Goal: Task Accomplishment & Management: Complete application form

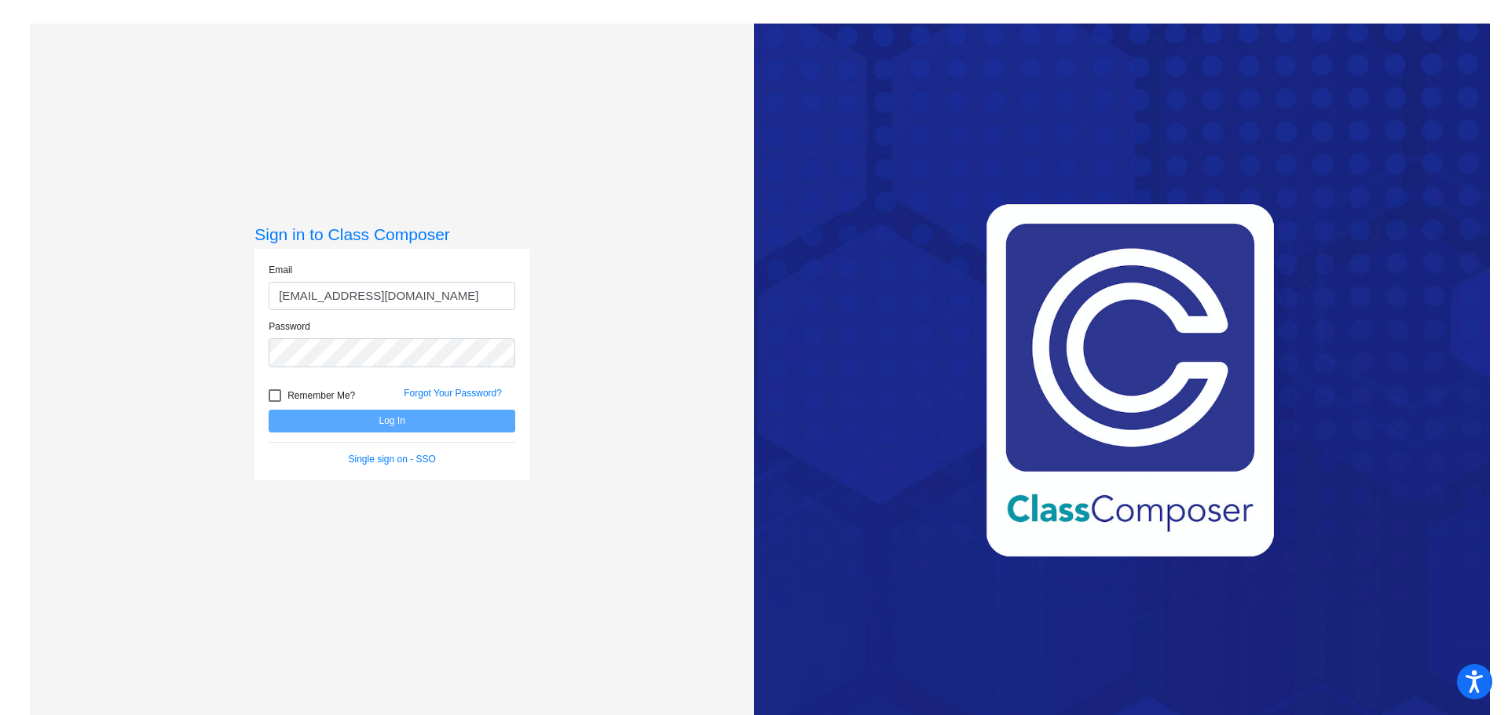
type input "[EMAIL_ADDRESS][DOMAIN_NAME]"
click at [269, 410] on button "Log In" at bounding box center [392, 421] width 247 height 23
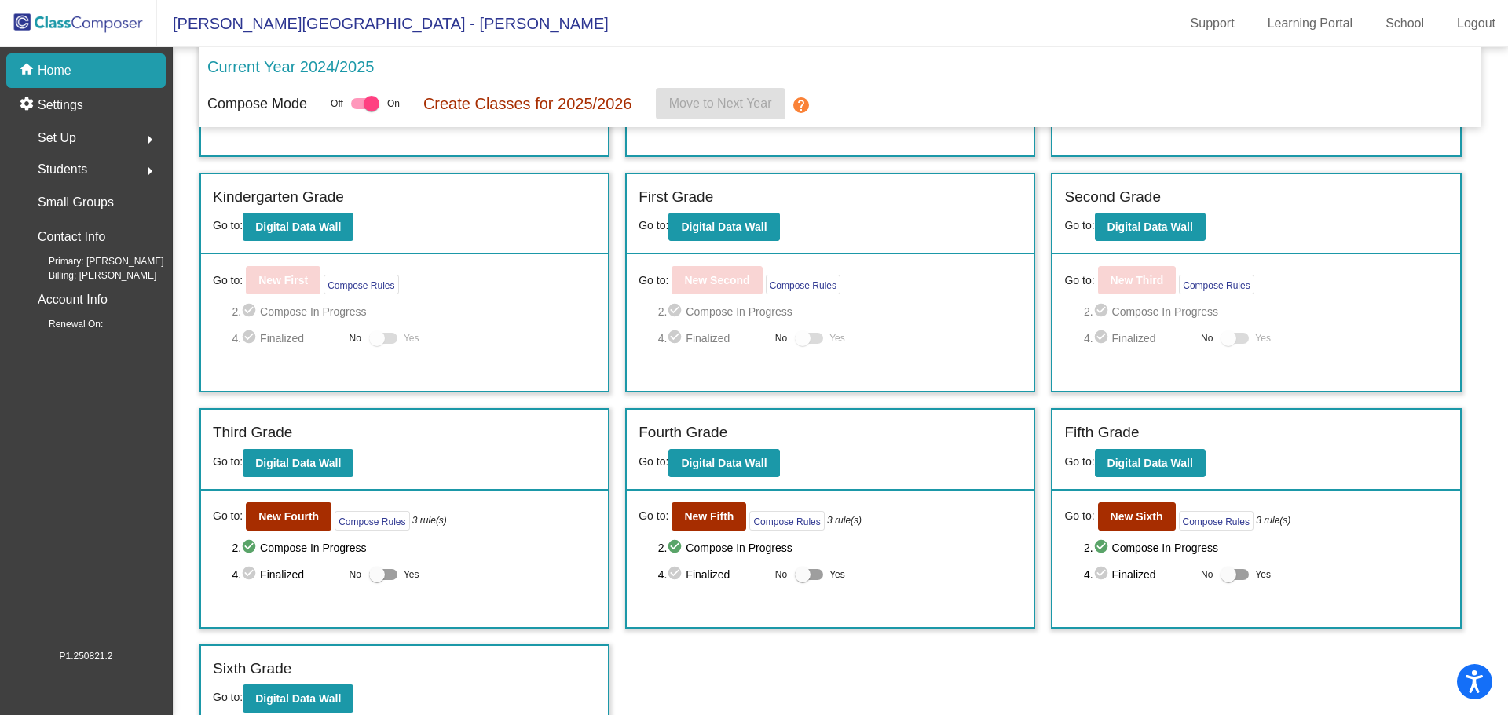
scroll to position [213, 0]
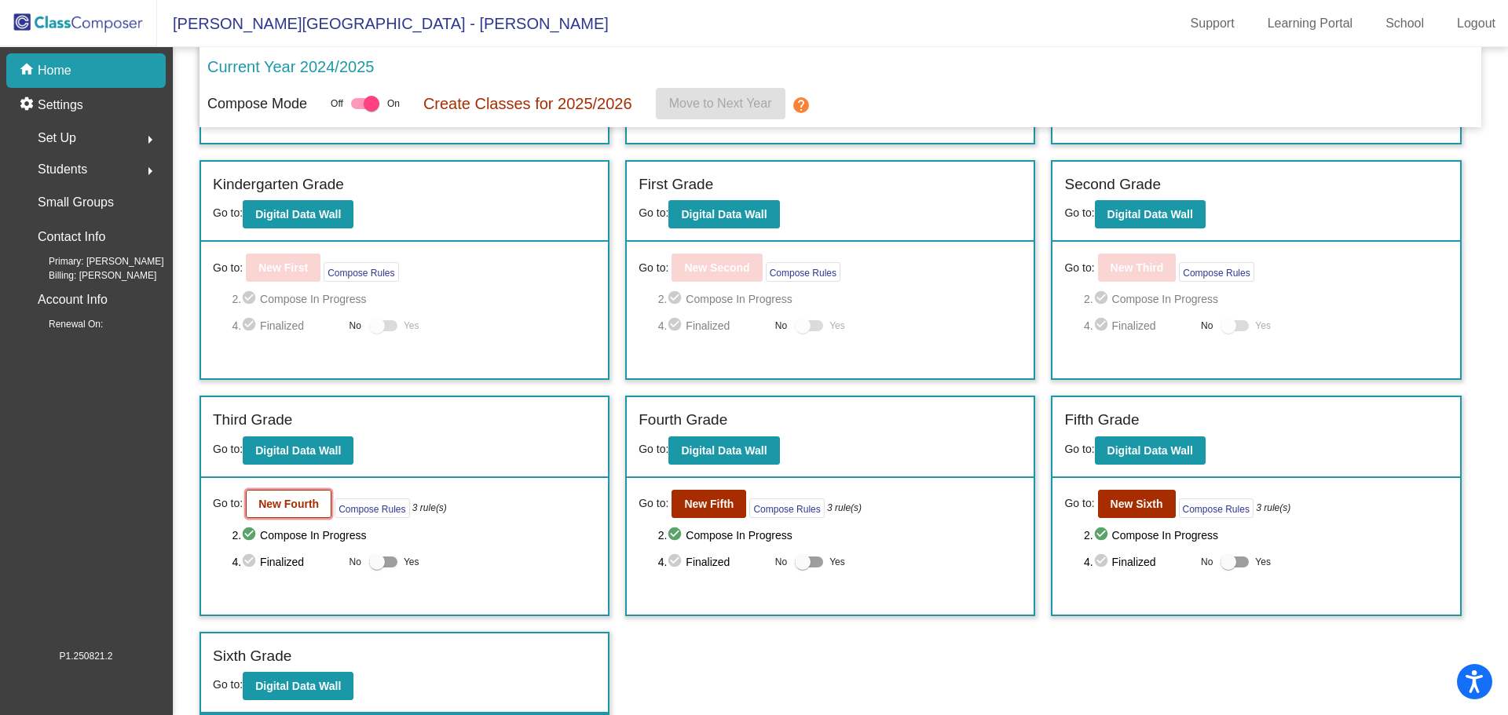
click at [302, 503] on b "New Fourth" at bounding box center [288, 504] width 60 height 13
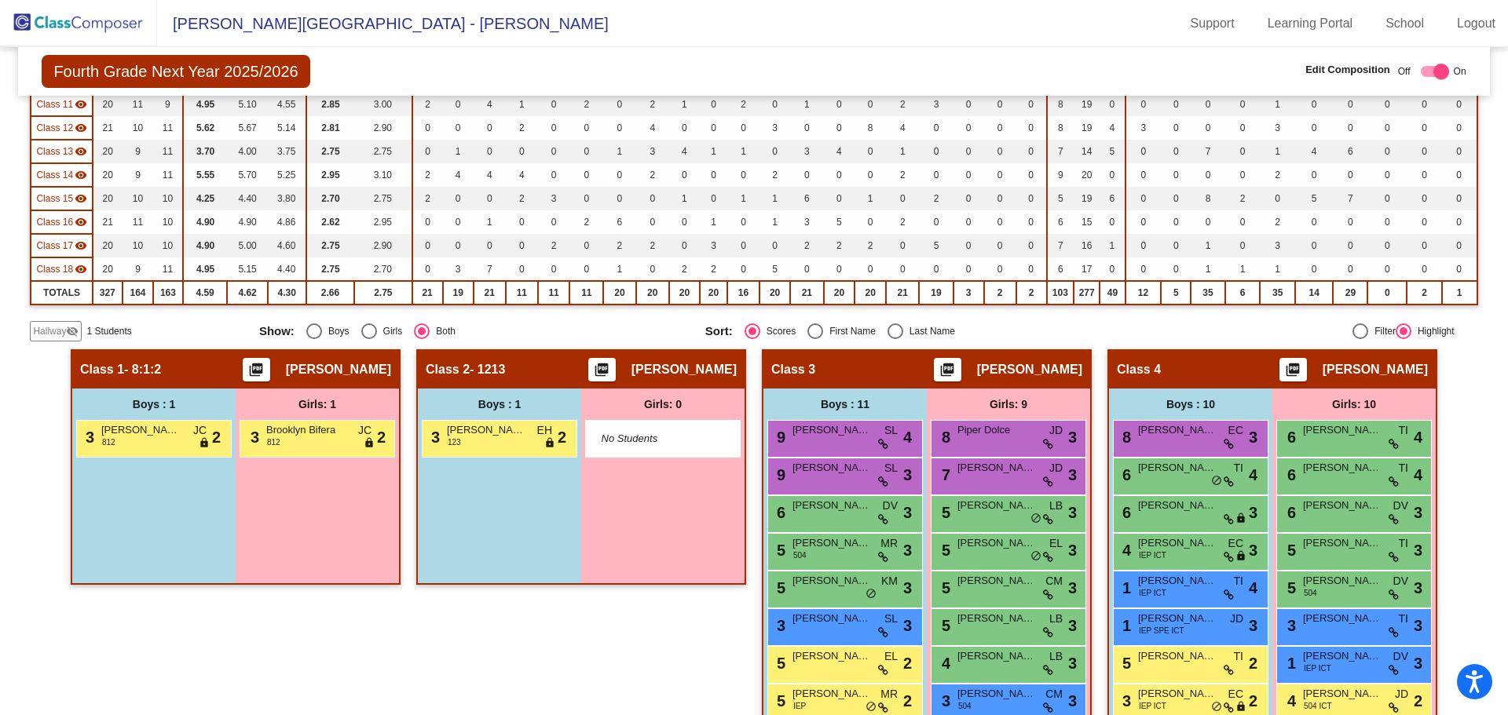
scroll to position [450, 0]
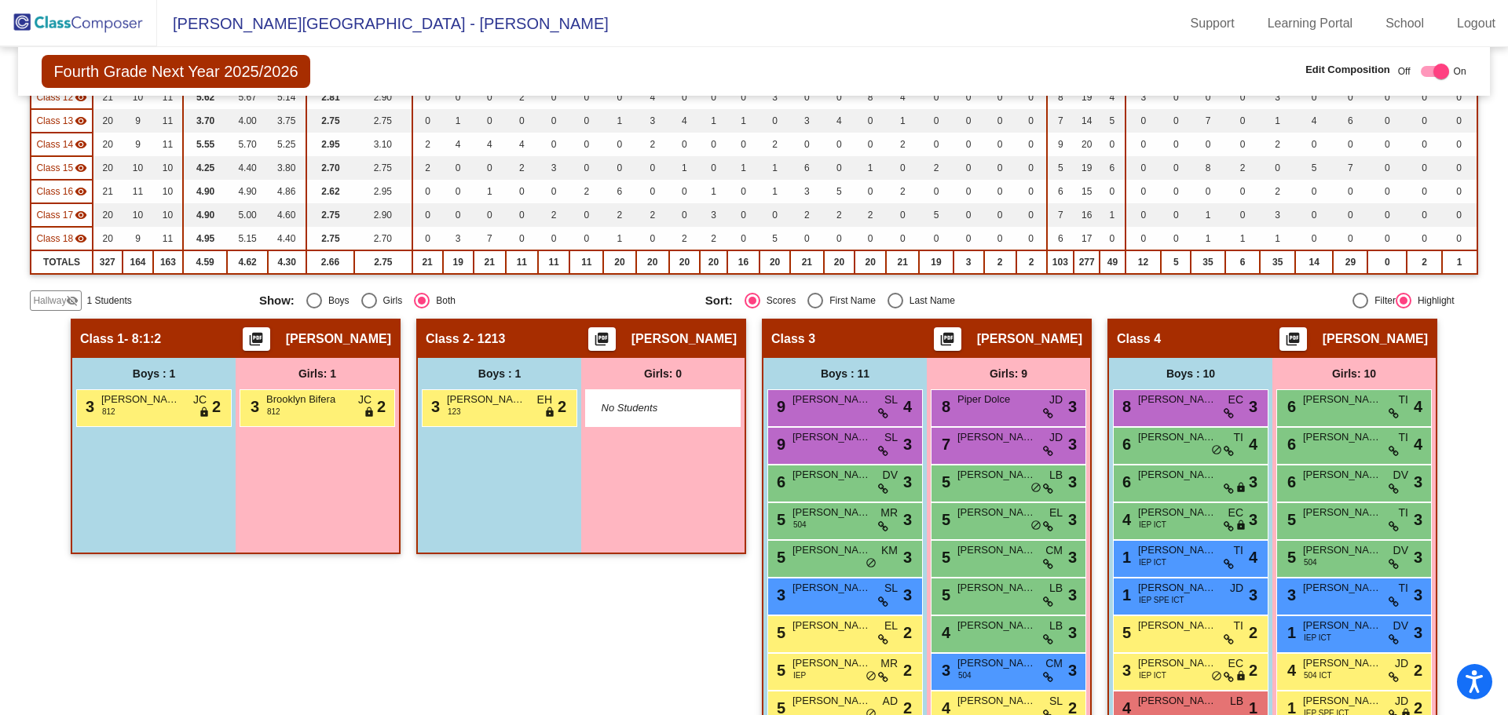
click at [75, 298] on mat-icon "visibility_off" at bounding box center [72, 300] width 13 height 13
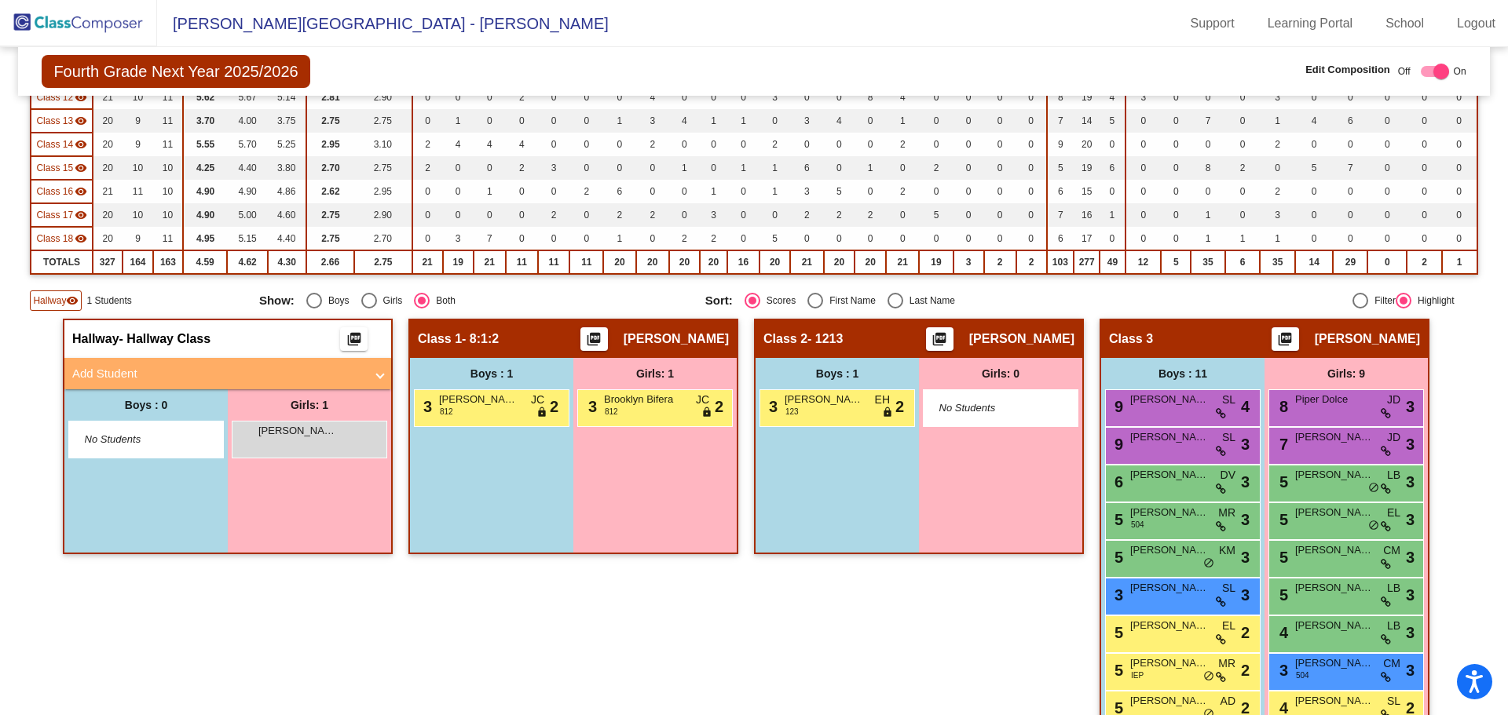
click at [85, 371] on mat-panel-title "Add Student" at bounding box center [218, 374] width 292 height 18
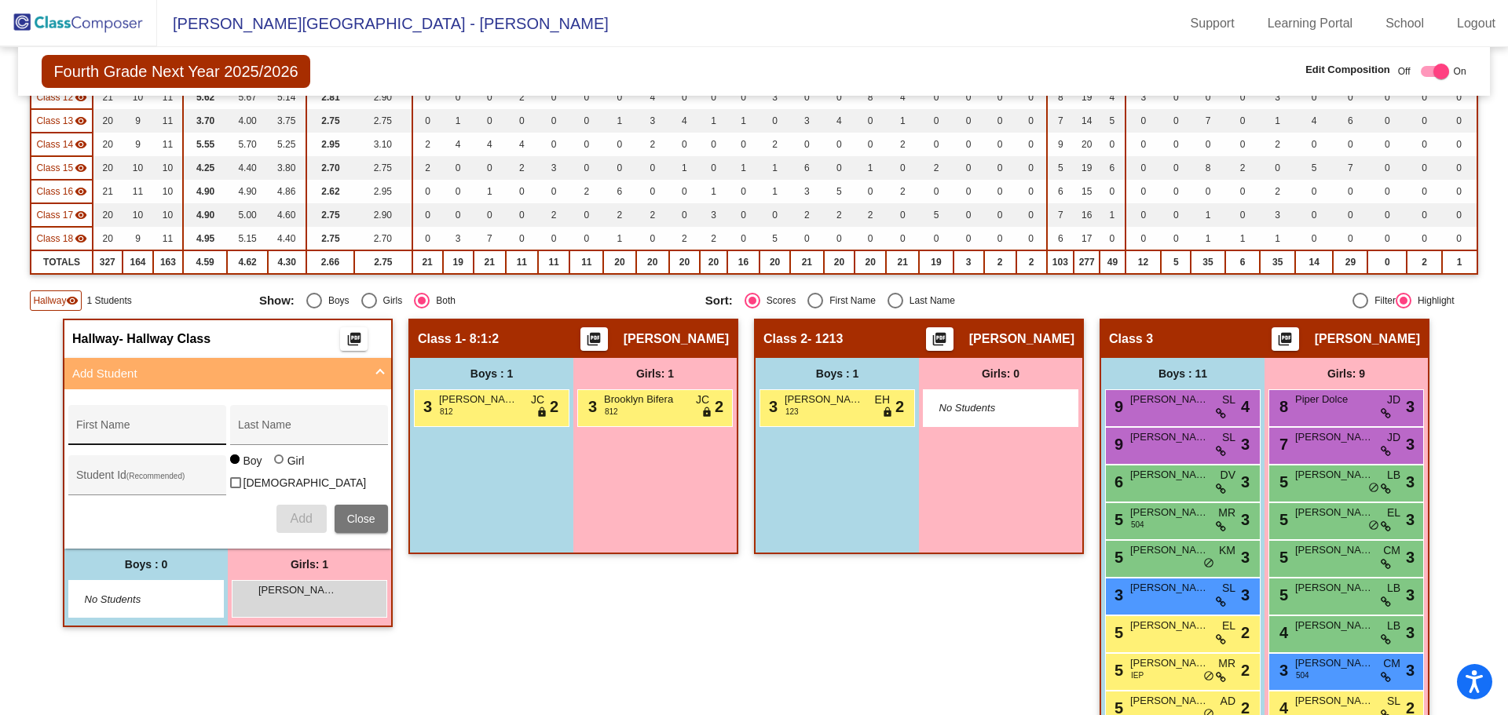
click at [129, 432] on input "First Name" at bounding box center [146, 431] width 141 height 13
type input "[PERSON_NAME]'[PERSON_NAME]"
click at [289, 420] on div "Last Name" at bounding box center [308, 430] width 141 height 32
type input "Young"
click at [128, 466] on div "Student Id (Recommended)" at bounding box center [146, 479] width 141 height 32
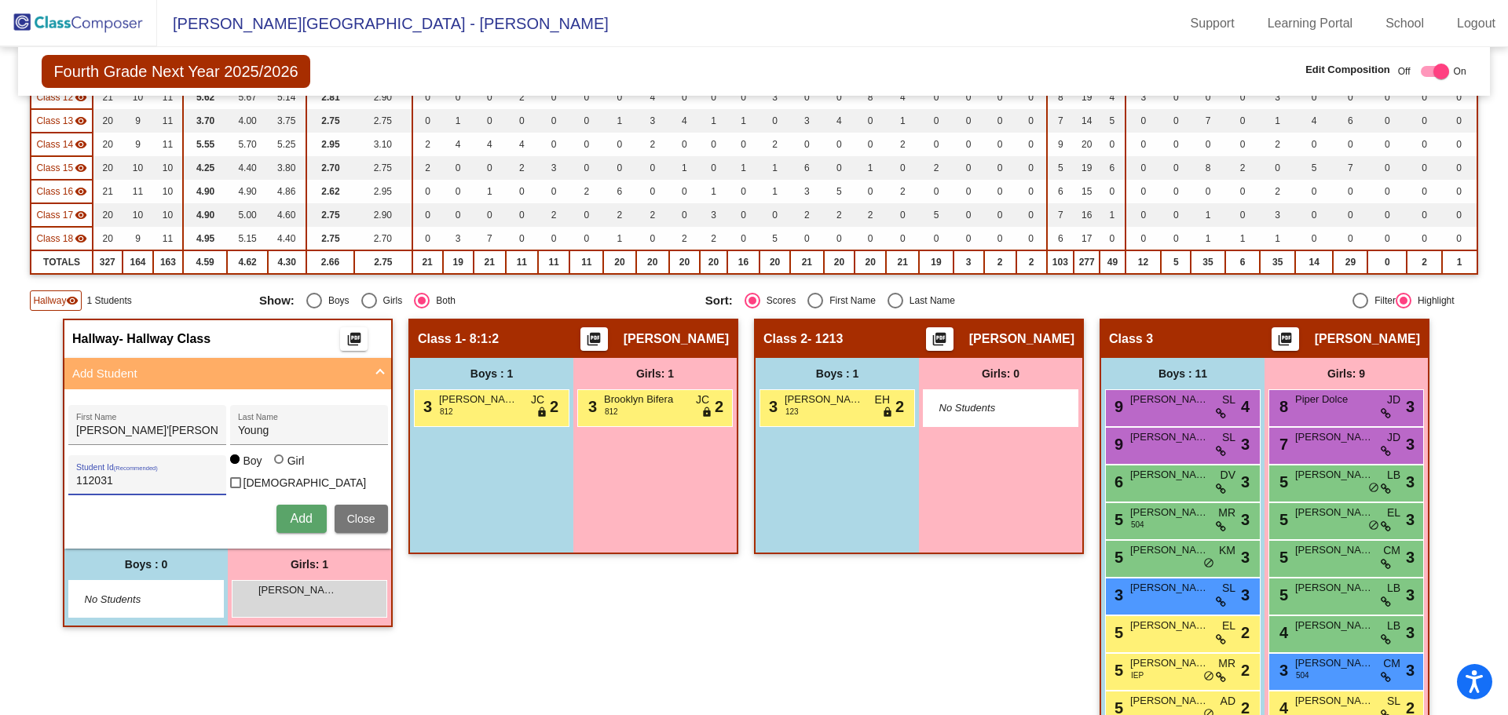
type input "112031"
click at [306, 518] on span "Add" at bounding box center [301, 518] width 22 height 13
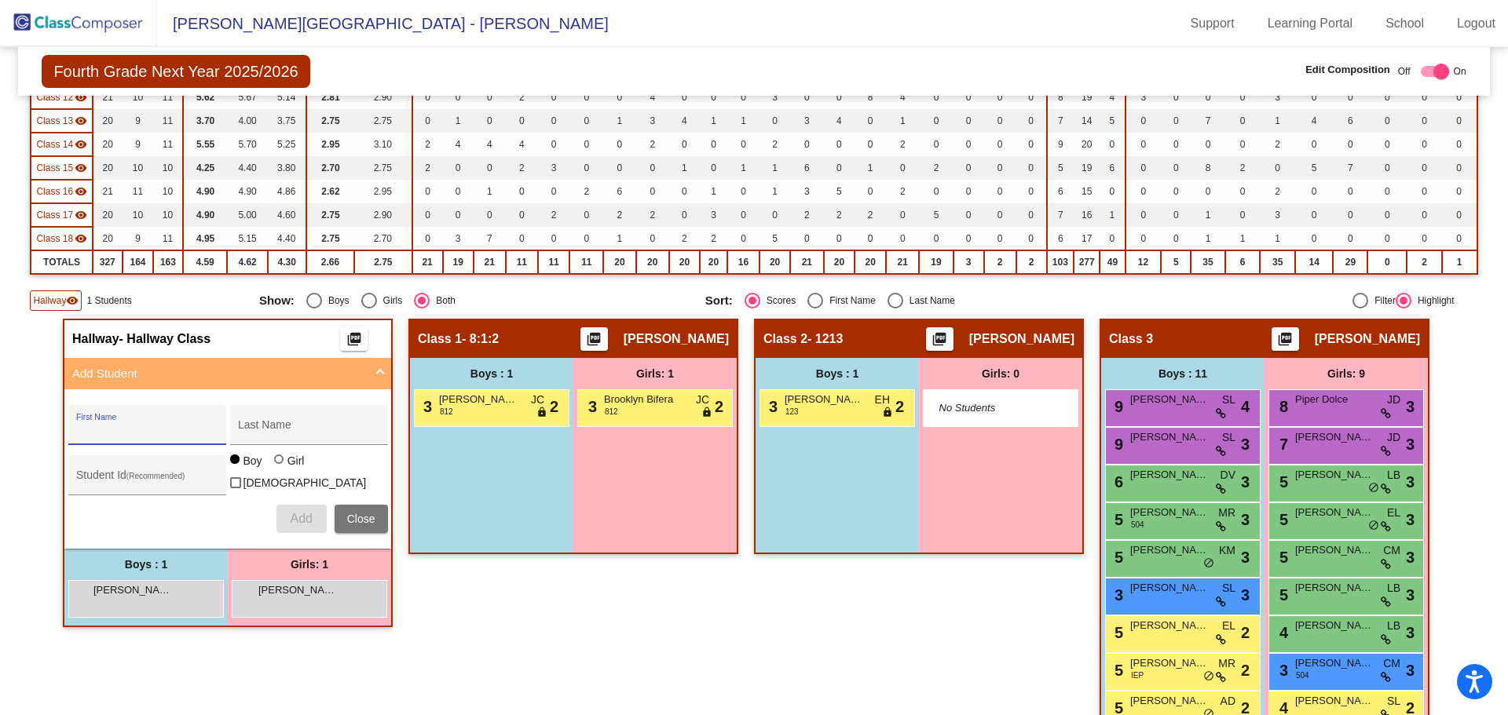
click at [716, 645] on div "Class 1 - 8:1:2 picture_as_pdf [PERSON_NAME] Add Student First Name Last Name S…" at bounding box center [573, 574] width 330 height 510
click at [96, 24] on img at bounding box center [78, 23] width 157 height 46
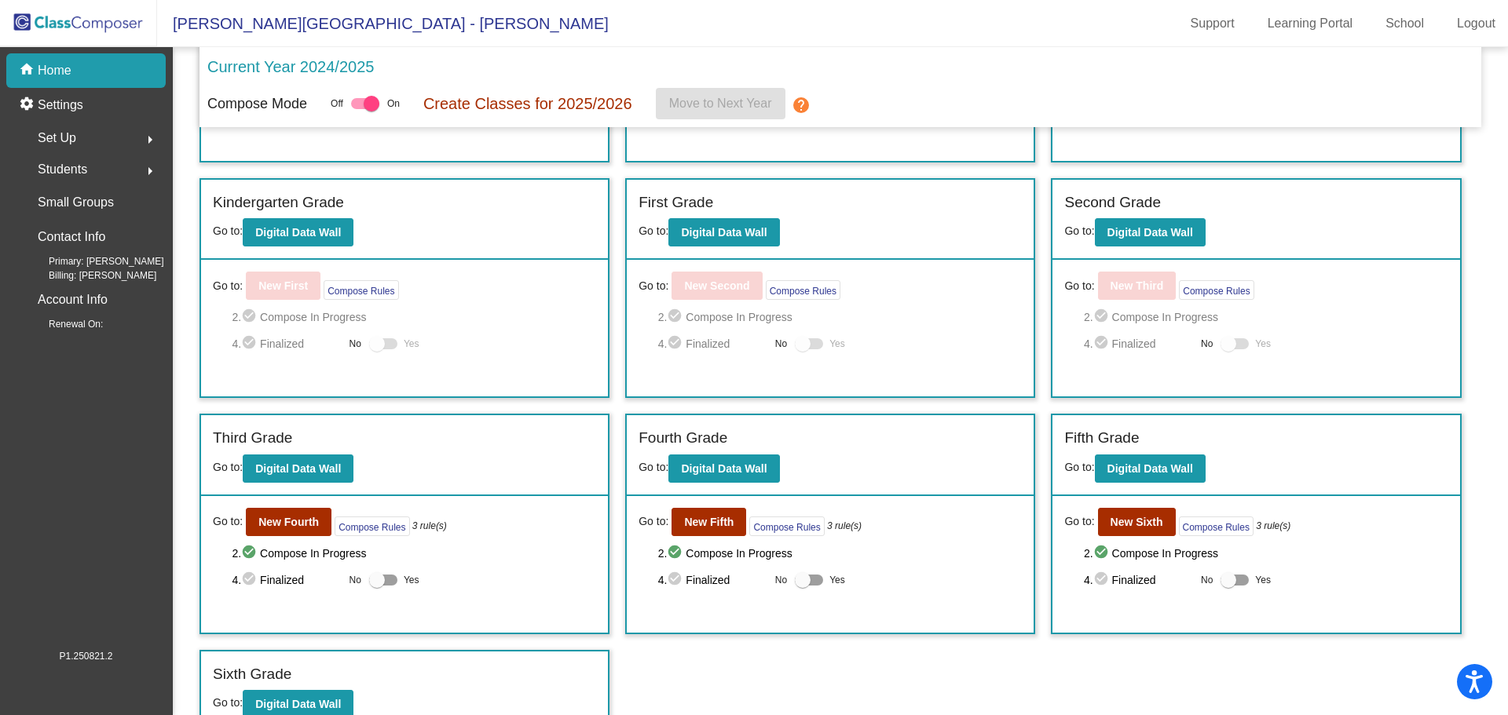
scroll to position [210, 0]
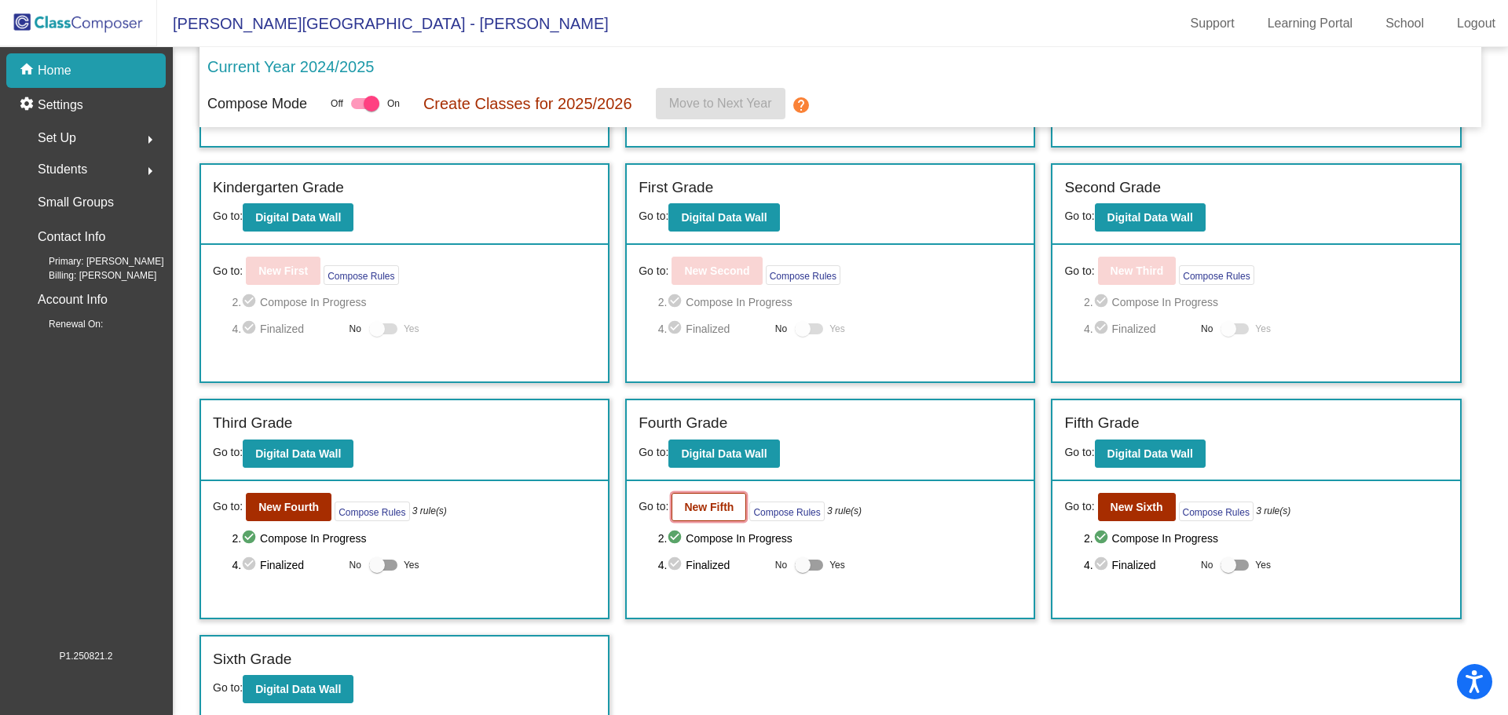
click at [705, 507] on b "New Fifth" at bounding box center [708, 507] width 49 height 13
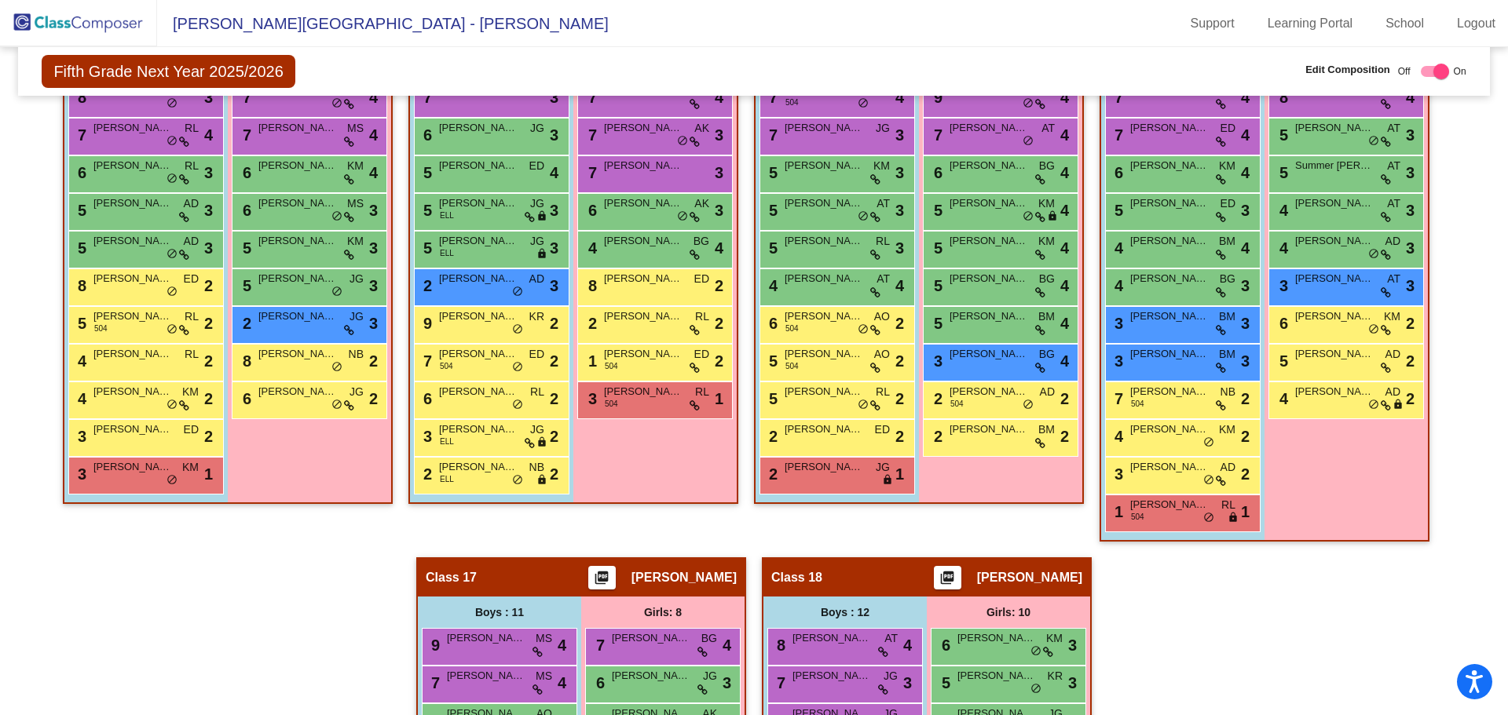
scroll to position [2297, 0]
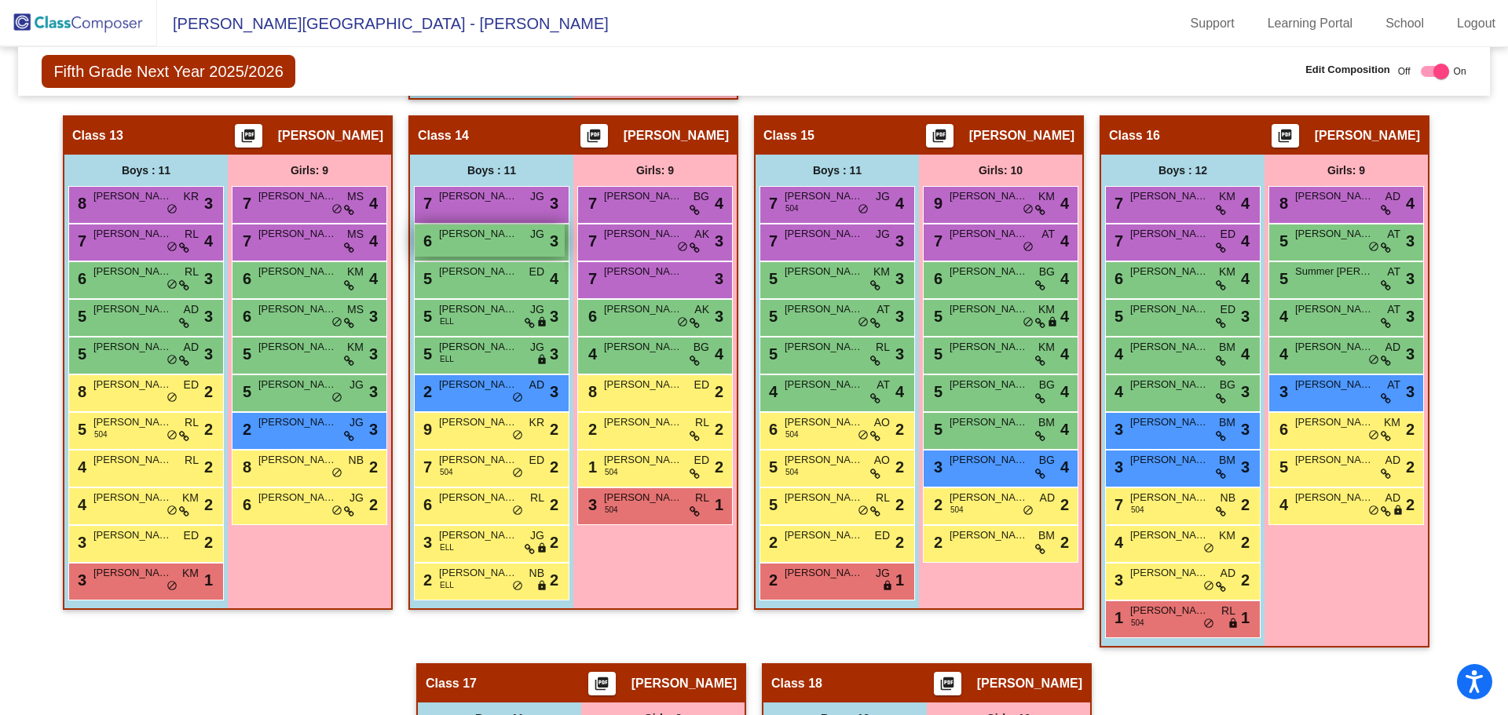
click at [468, 242] on div "6 [PERSON_NAME] [PERSON_NAME] lock do_not_disturb_alt 3" at bounding box center [490, 241] width 150 height 32
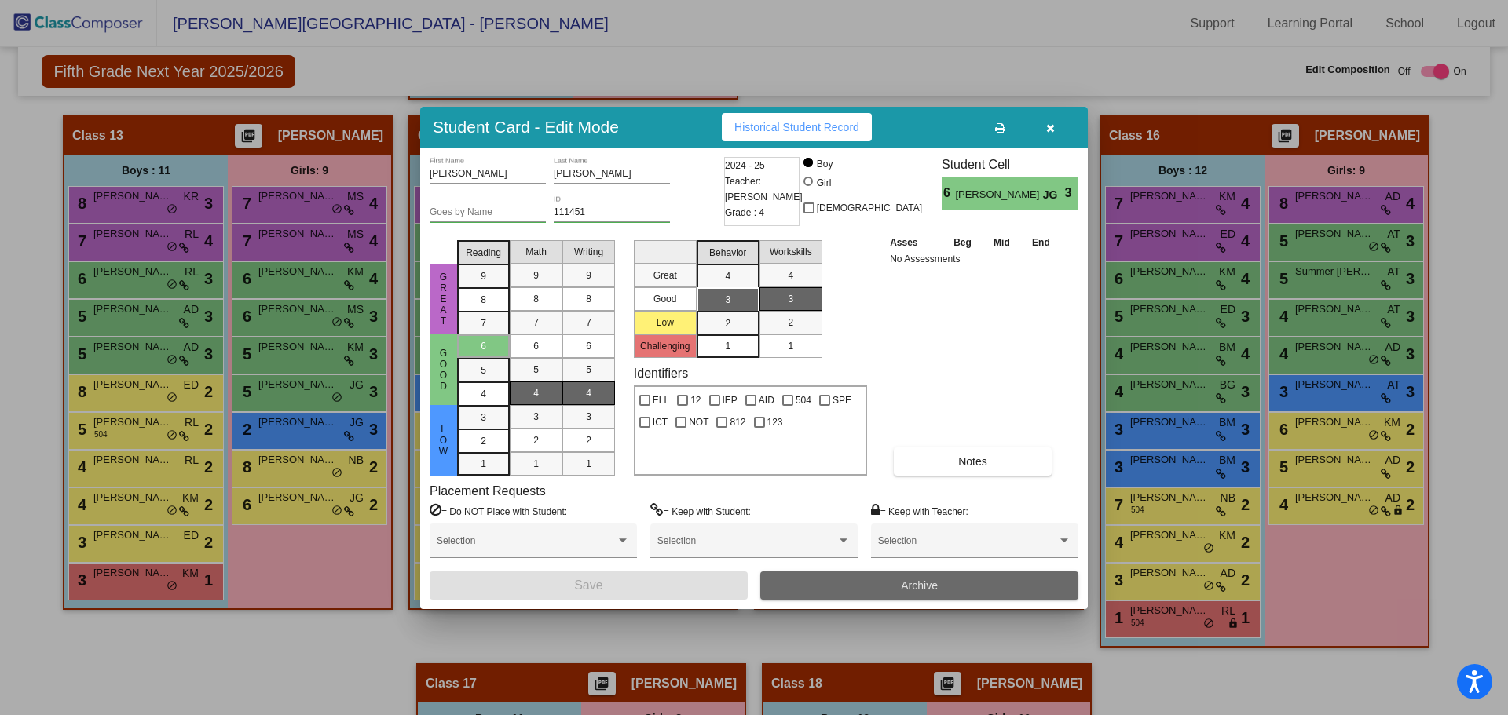
click at [909, 584] on span "Archive" at bounding box center [919, 585] width 37 height 13
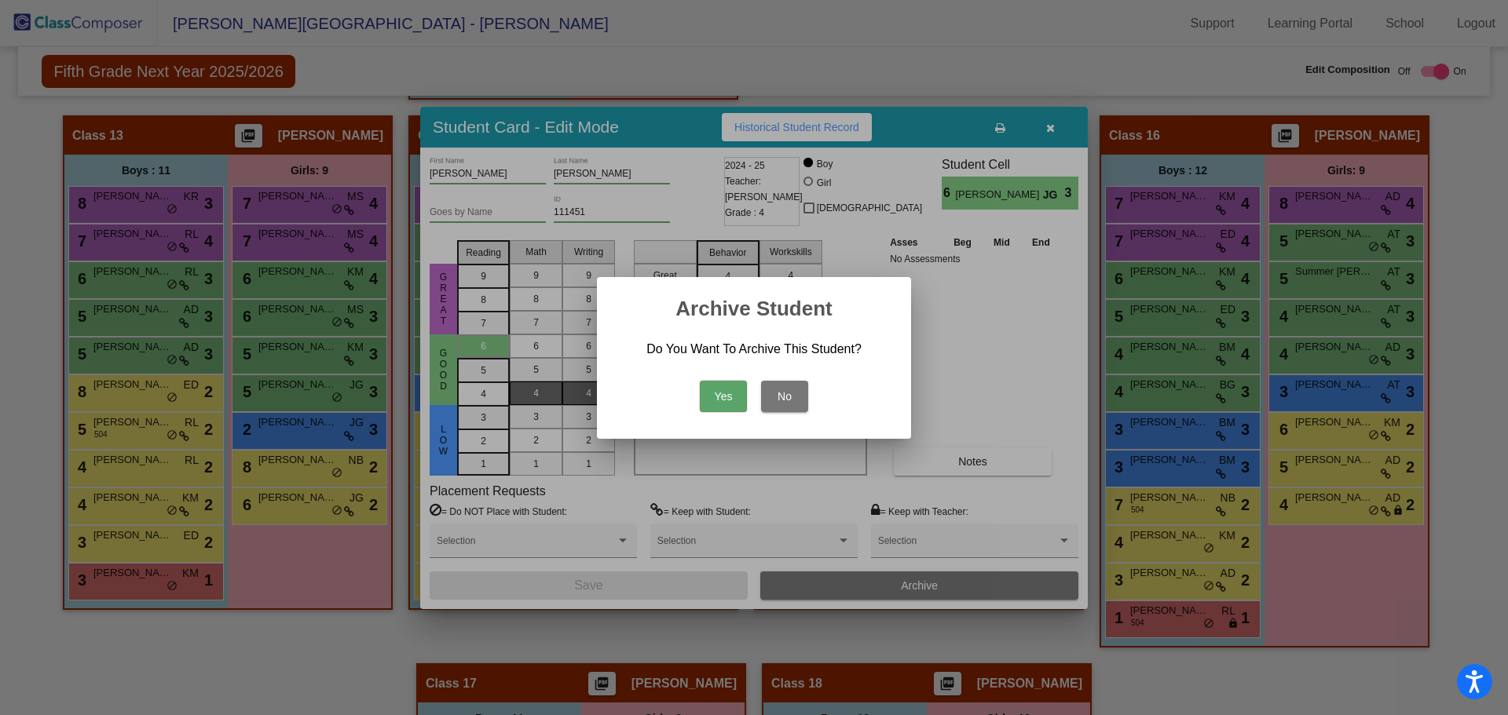
click at [725, 394] on button "Yes" at bounding box center [723, 396] width 47 height 31
